Goal: Contribute content

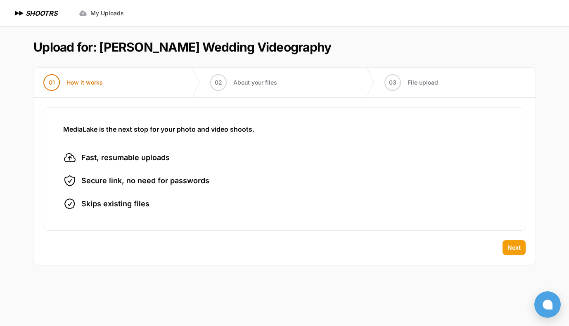
click at [522, 251] on button "Next" at bounding box center [514, 247] width 23 height 15
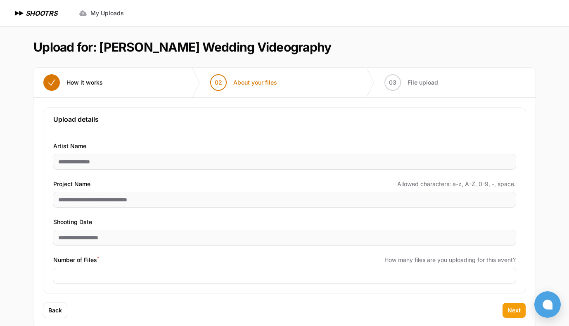
scroll to position [15, 0]
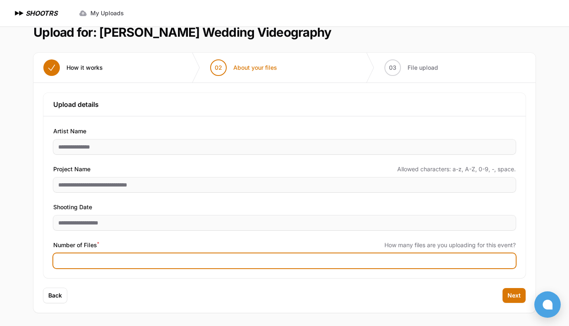
drag, startPoint x: 82, startPoint y: 261, endPoint x: 50, endPoint y: 258, distance: 31.6
click at [50, 258] on div "**********" at bounding box center [284, 197] width 482 height 162
type input "*"
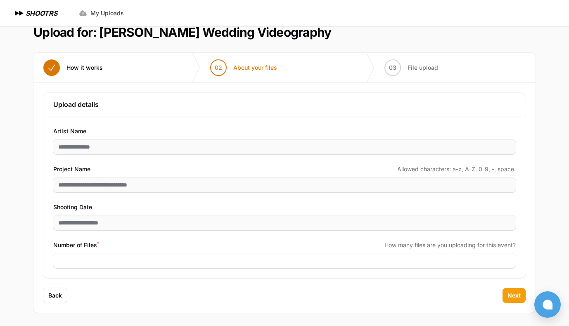
click at [519, 295] on span "Next" at bounding box center [513, 296] width 13 height 8
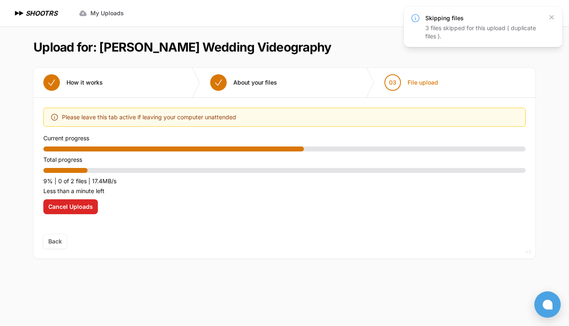
click at [470, 26] on div "3 files skipped for this upload ( duplicate files )." at bounding box center [483, 32] width 117 height 17
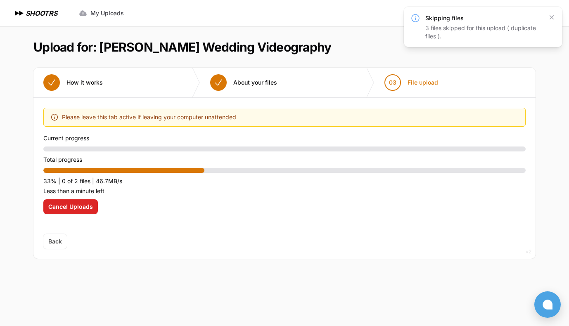
click at [510, 28] on div "3 files skipped for this upload ( duplicate files )." at bounding box center [483, 32] width 117 height 17
click at [529, 29] on div "3 files skipped for this upload ( duplicate files )." at bounding box center [483, 32] width 117 height 17
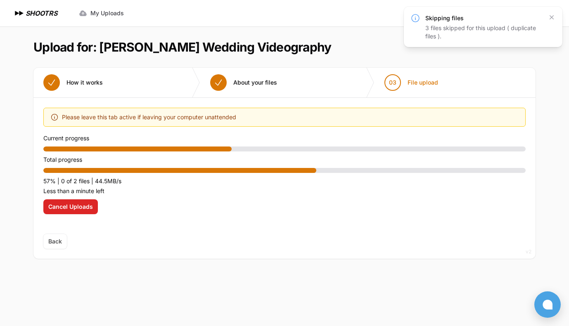
click at [537, 31] on div "3 files skipped for this upload ( duplicate files )." at bounding box center [483, 32] width 117 height 17
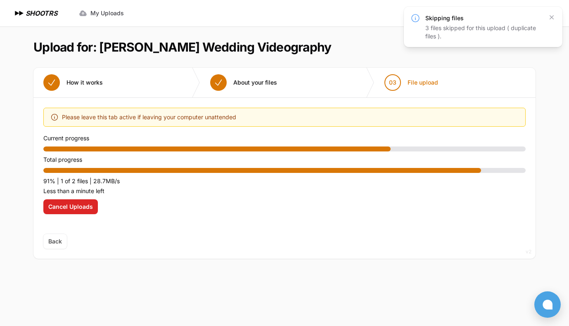
click at [416, 18] on icon at bounding box center [415, 18] width 10 height 10
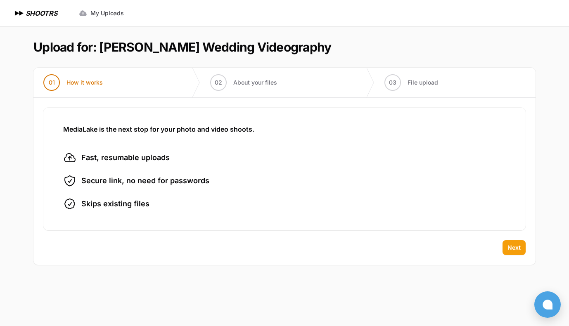
click at [507, 246] on button "Next" at bounding box center [514, 247] width 23 height 15
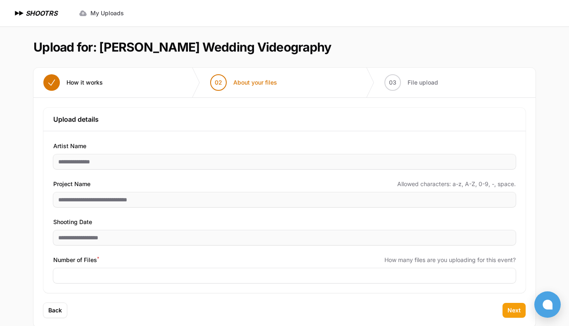
scroll to position [15, 0]
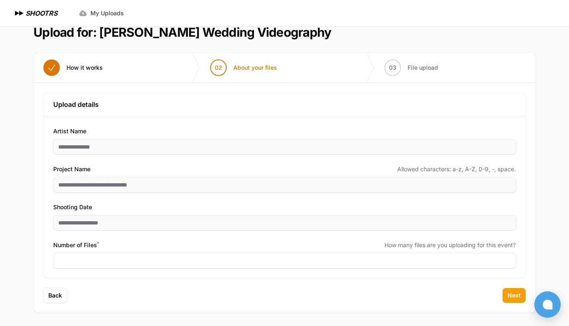
click at [514, 294] on span "Next" at bounding box center [513, 296] width 13 height 8
